Goal: Navigation & Orientation: Find specific page/section

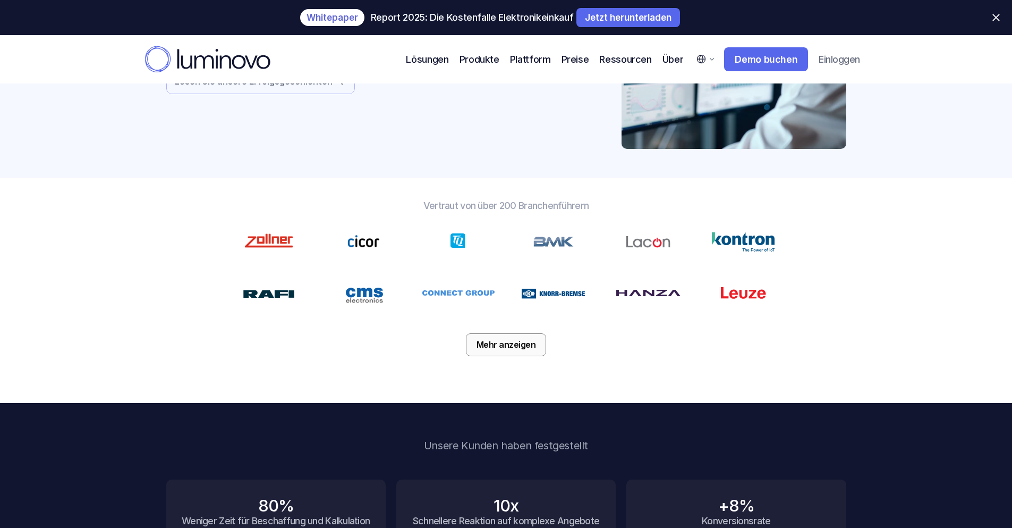
click at [502, 339] on p "Mehr anzeigen" at bounding box center [507, 344] width 60 height 10
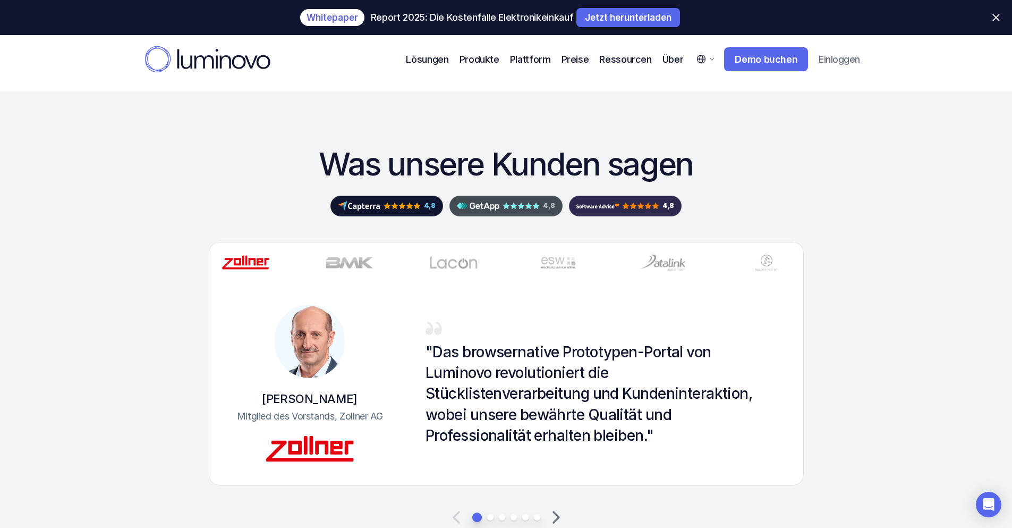
scroll to position [3081, 0]
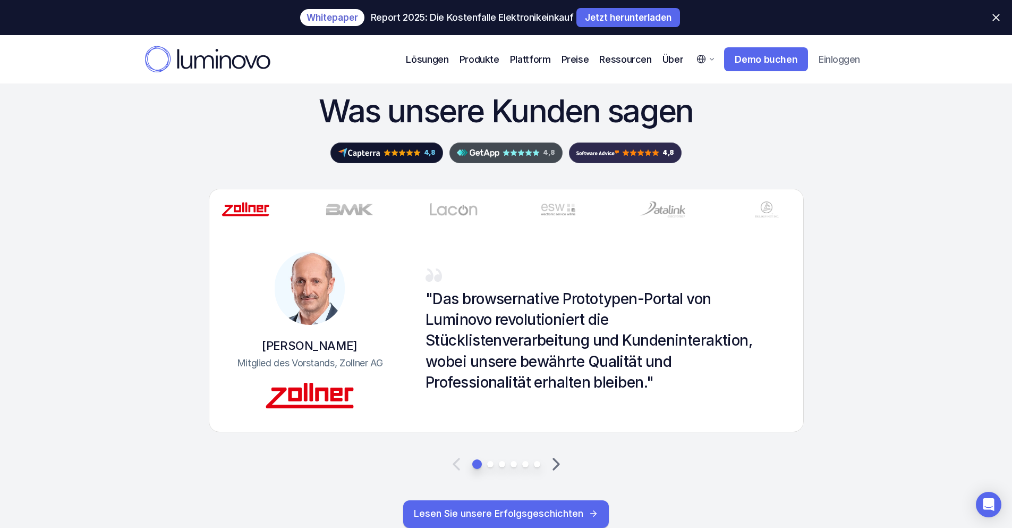
click at [367, 203] on img at bounding box center [350, 209] width 48 height 16
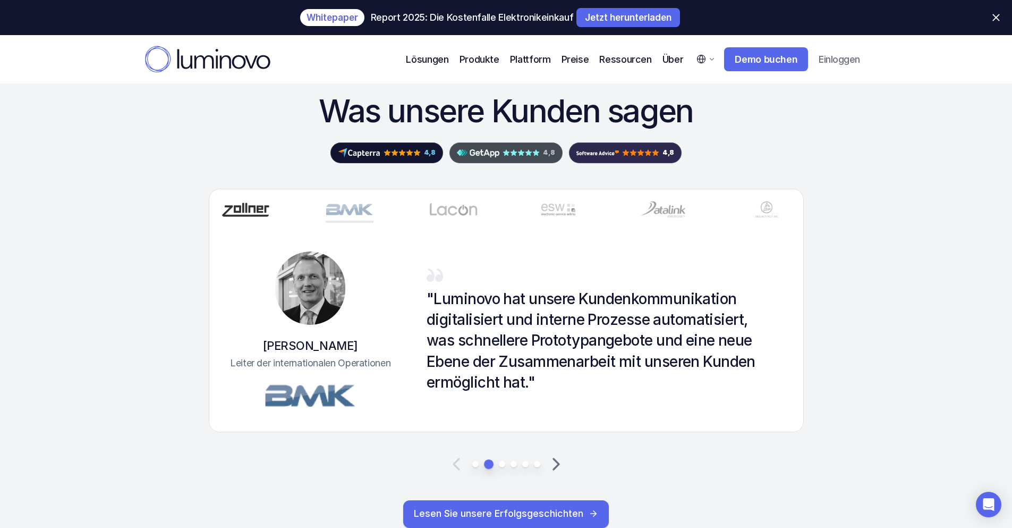
click at [448, 206] on img at bounding box center [454, 209] width 48 height 16
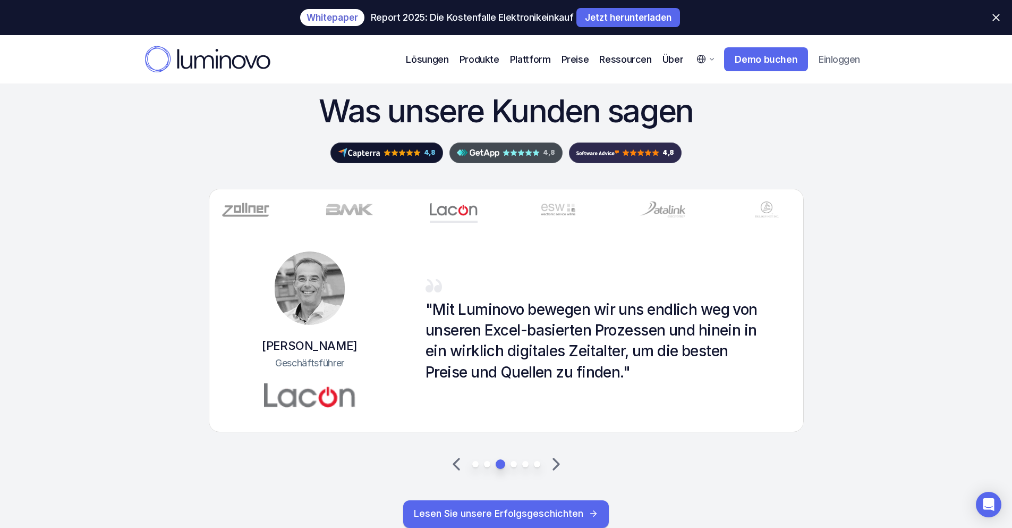
click at [516, 215] on div at bounding box center [506, 209] width 595 height 41
click at [531, 214] on div at bounding box center [506, 209] width 595 height 41
click at [675, 206] on img at bounding box center [663, 209] width 48 height 16
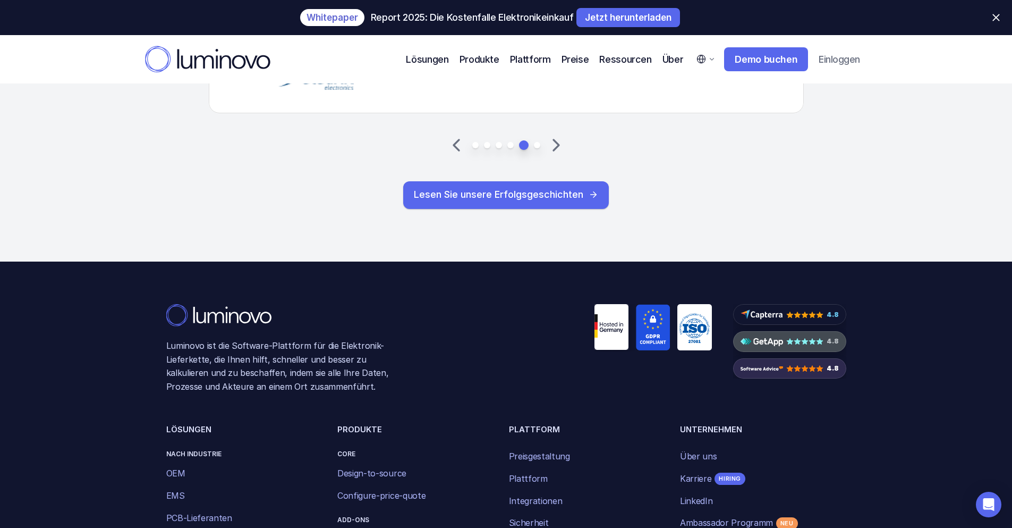
scroll to position [3673, 0]
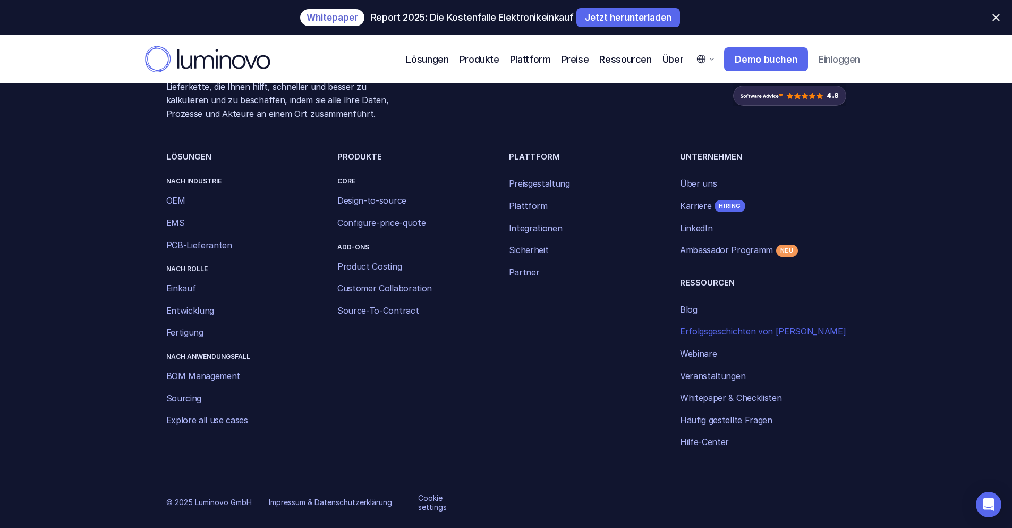
click at [536, 278] on p "Partner" at bounding box center [524, 273] width 31 height 14
click at [532, 276] on link "Partner" at bounding box center [524, 272] width 31 height 11
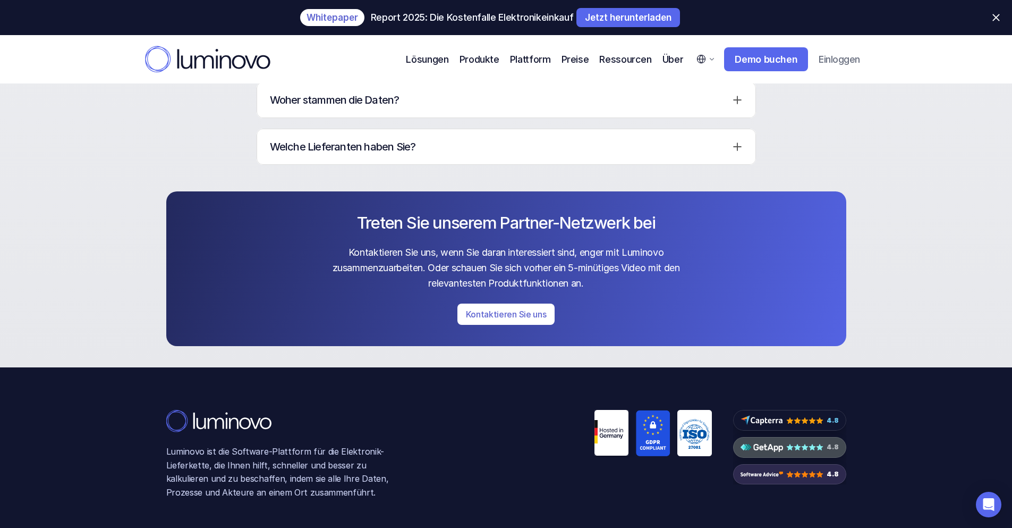
scroll to position [3168, 0]
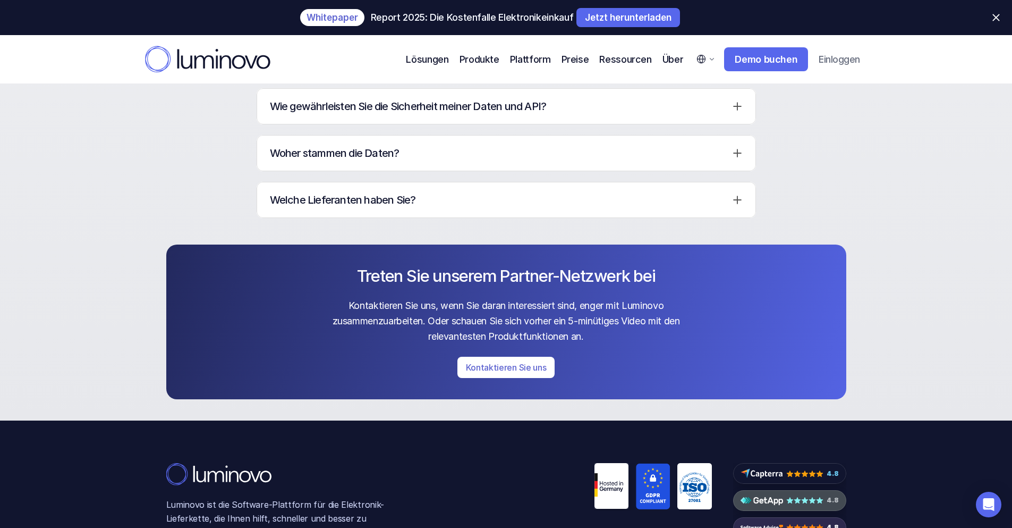
click at [335, 199] on h3 "Welche Lieferanten haben Sie?" at bounding box center [498, 199] width 457 height 15
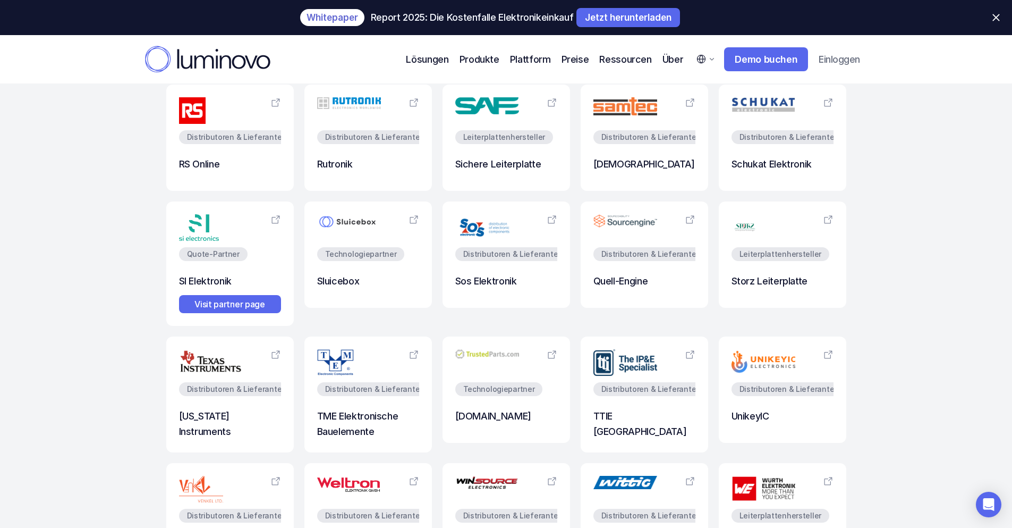
scroll to position [1681, 0]
